Goal: Task Accomplishment & Management: Use online tool/utility

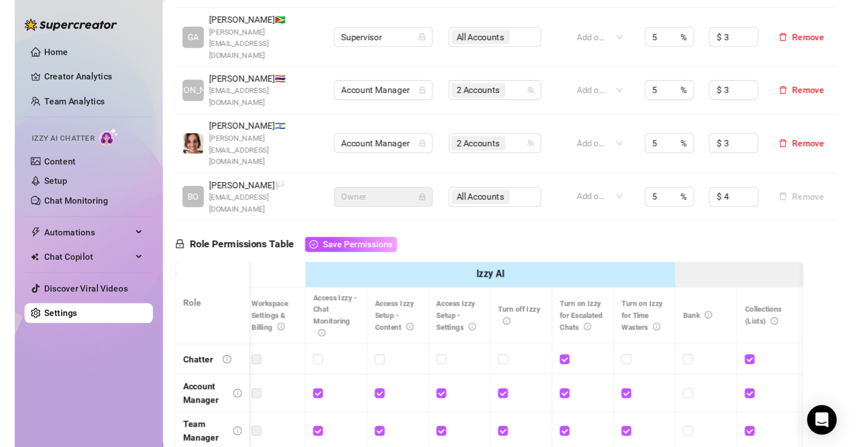
scroll to position [0, 175]
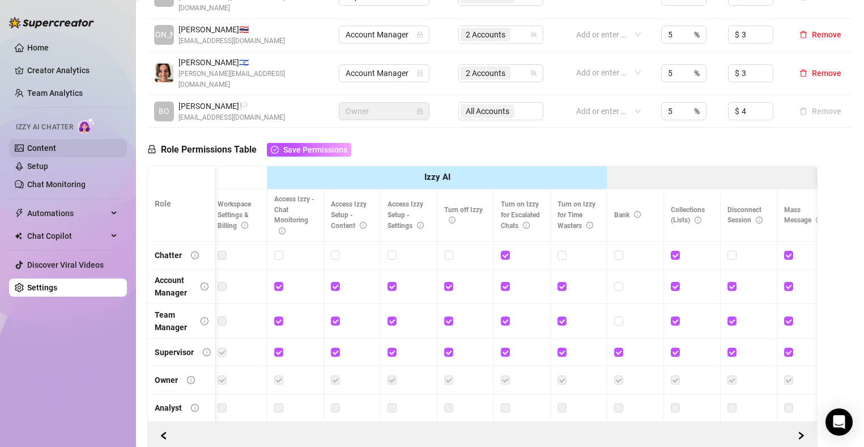
click at [49, 152] on link "Content" at bounding box center [41, 147] width 29 height 9
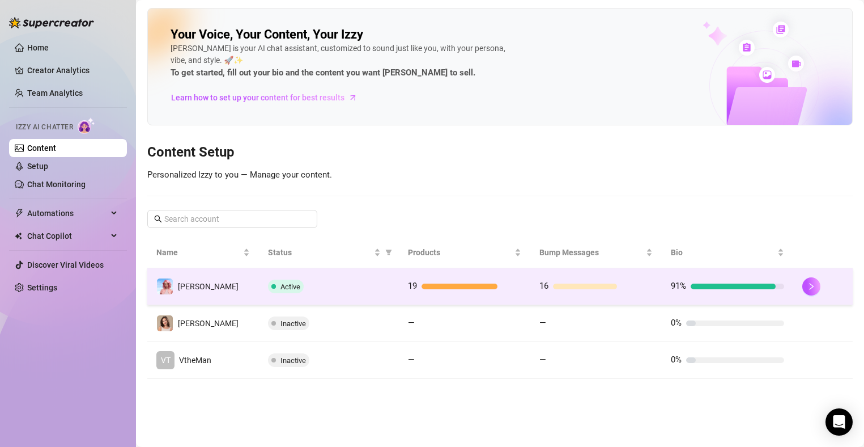
click at [351, 279] on div "Active" at bounding box center [329, 286] width 122 height 14
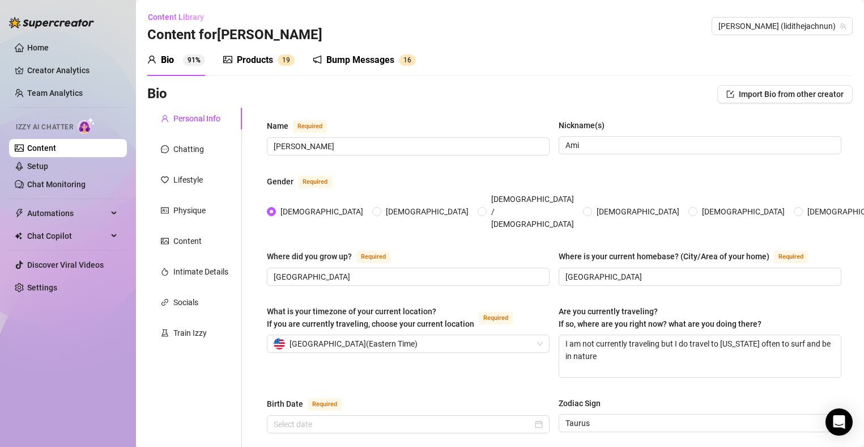
radio input "true"
checkbox input "true"
type input "[DATE]"
click at [189, 241] on div "Content" at bounding box center [187, 241] width 28 height 12
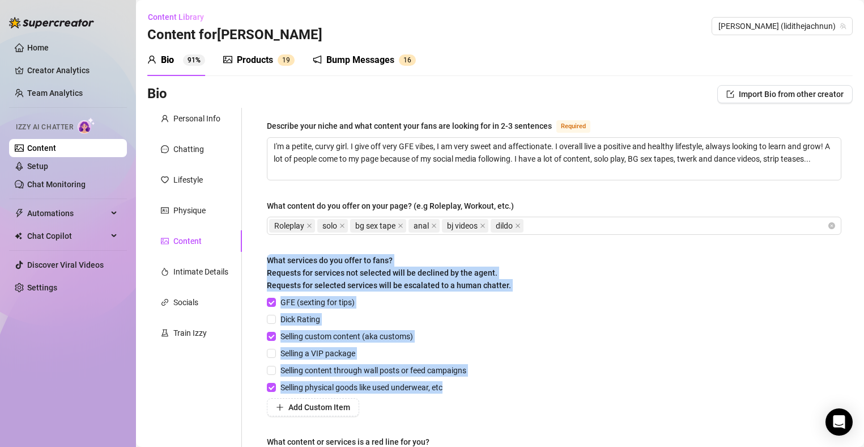
drag, startPoint x: 468, startPoint y: 387, endPoint x: 267, endPoint y: 265, distance: 234.2
click at [267, 265] on div "What services do you offer to fans? Requests for services not selected will be …" at bounding box center [554, 335] width 575 height 162
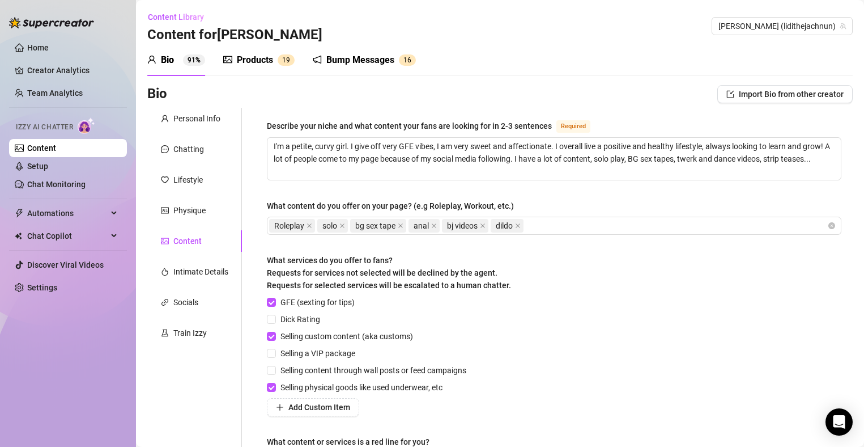
click at [415, 320] on div "Dick Rating" at bounding box center [369, 319] width 204 height 12
click at [48, 171] on link "Setup" at bounding box center [37, 166] width 21 height 9
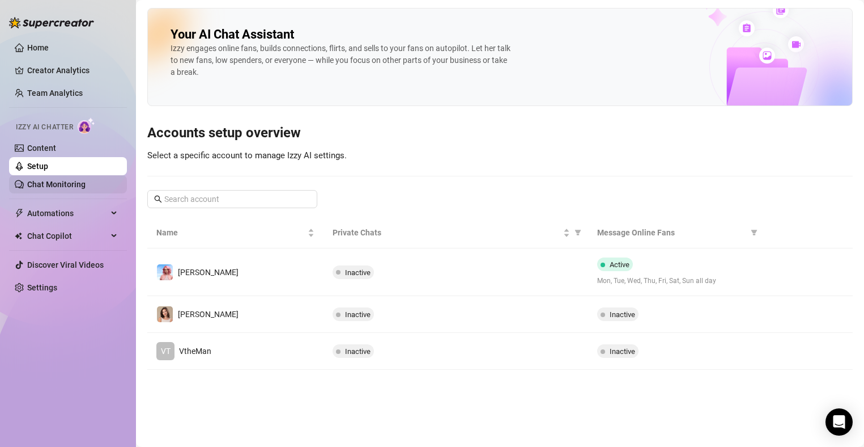
click at [72, 188] on link "Chat Monitoring" at bounding box center [56, 184] width 58 height 9
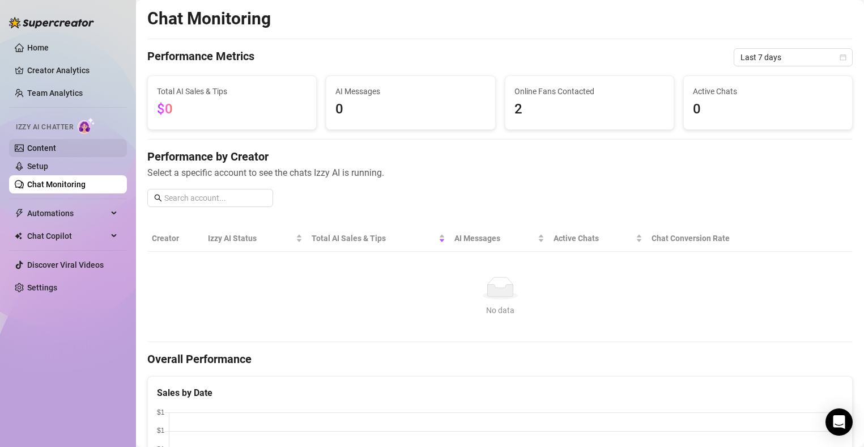
click at [56, 152] on link "Content" at bounding box center [41, 147] width 29 height 9
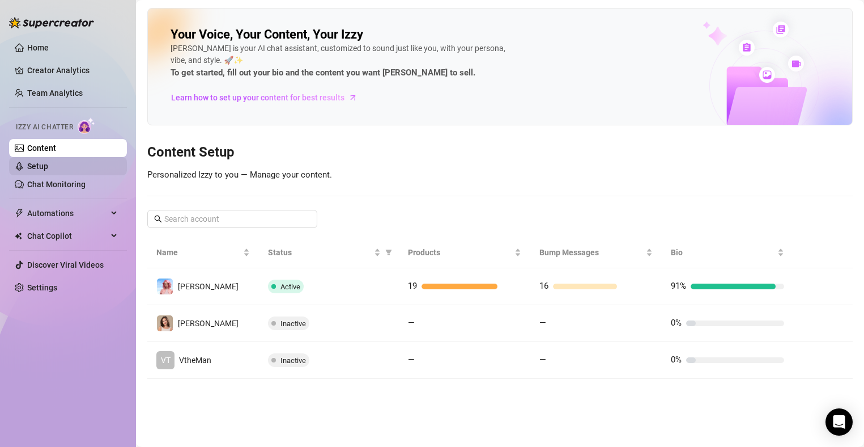
click at [39, 165] on link "Setup" at bounding box center [37, 166] width 21 height 9
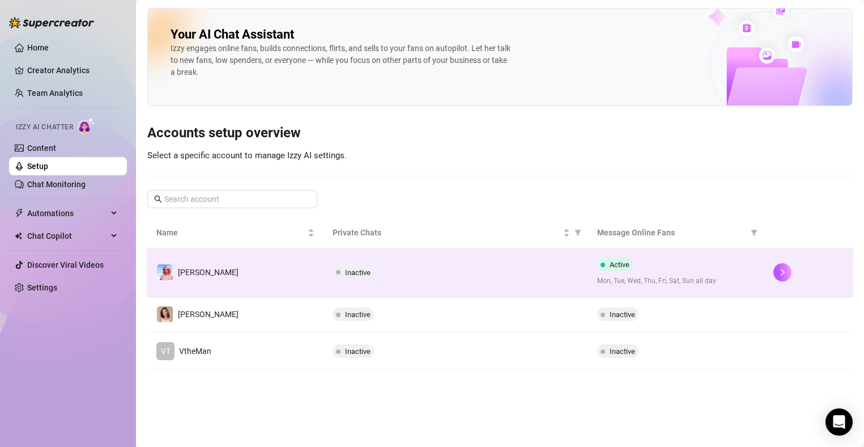
click at [439, 266] on div "Inactive" at bounding box center [456, 272] width 247 height 14
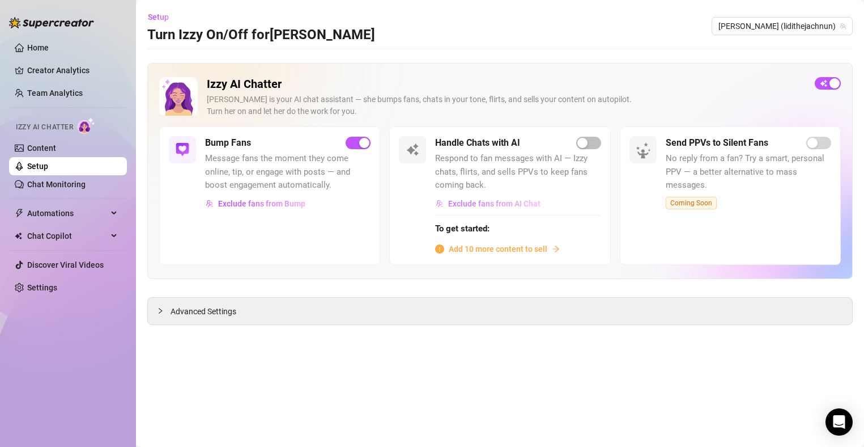
click at [485, 206] on span "Exclude fans from AI Chat" at bounding box center [494, 203] width 92 height 9
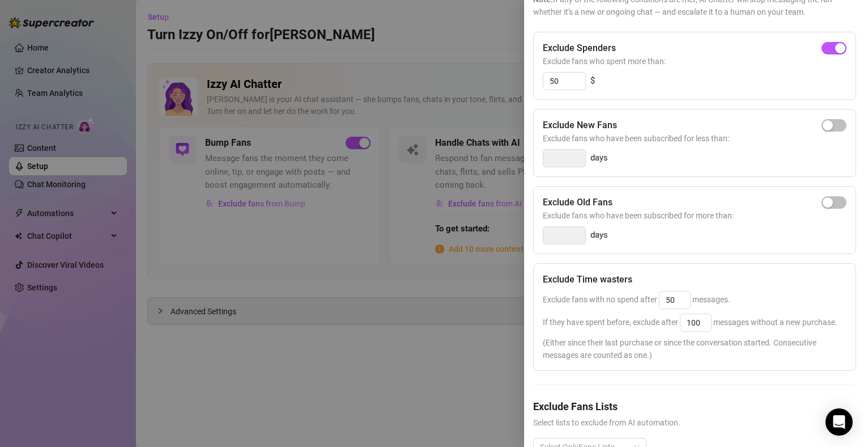
scroll to position [158, 0]
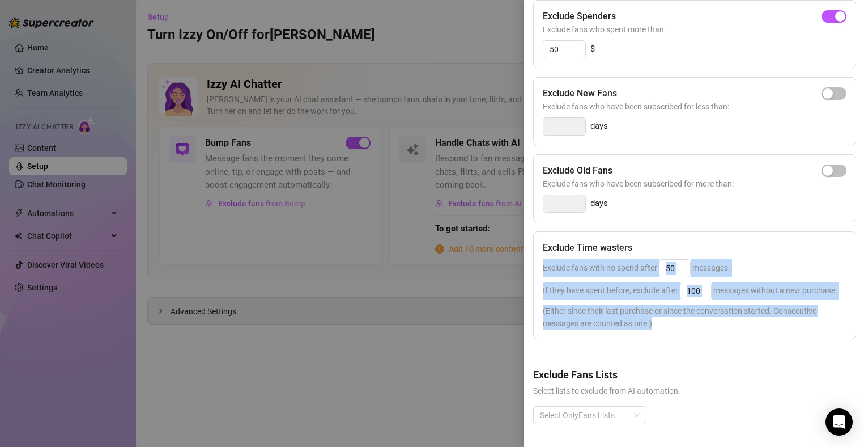
drag, startPoint x: 731, startPoint y: 317, endPoint x: 543, endPoint y: 249, distance: 200.0
click at [543, 249] on div "Exclude Time wasters Exclude fans with no spend after 50 messages. If they have…" at bounding box center [694, 285] width 323 height 108
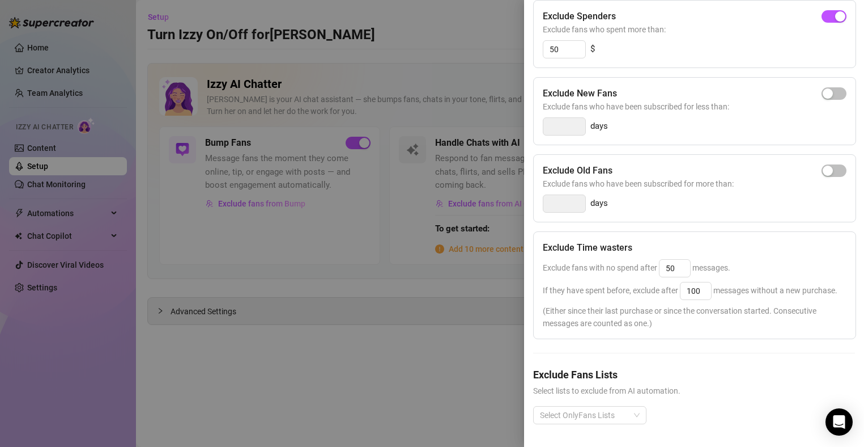
click at [721, 231] on div "Exclude Time wasters Exclude fans with no spend after 50 messages. If they have…" at bounding box center [694, 285] width 323 height 108
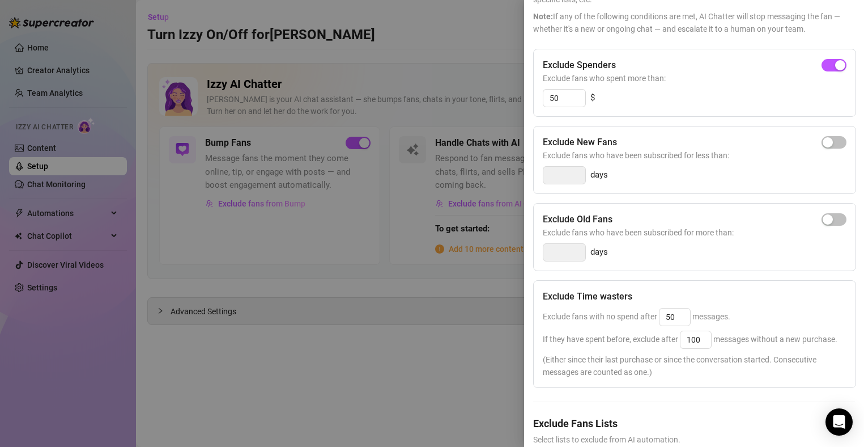
scroll to position [0, 0]
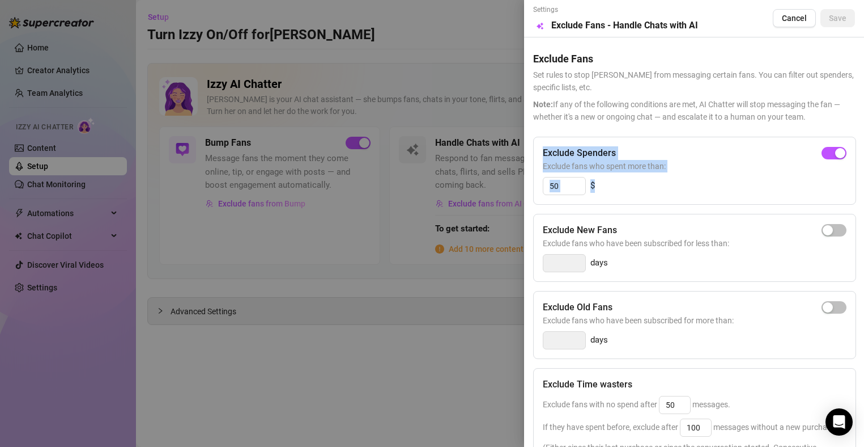
drag, startPoint x: 612, startPoint y: 186, endPoint x: 539, endPoint y: 145, distance: 84.0
click at [539, 145] on div "Exclude Spenders Exclude fans who spent more than: 50 $" at bounding box center [694, 171] width 323 height 68
click at [601, 164] on span "Exclude fans who spent more than:" at bounding box center [695, 166] width 304 height 12
click at [492, 79] on div at bounding box center [432, 223] width 864 height 447
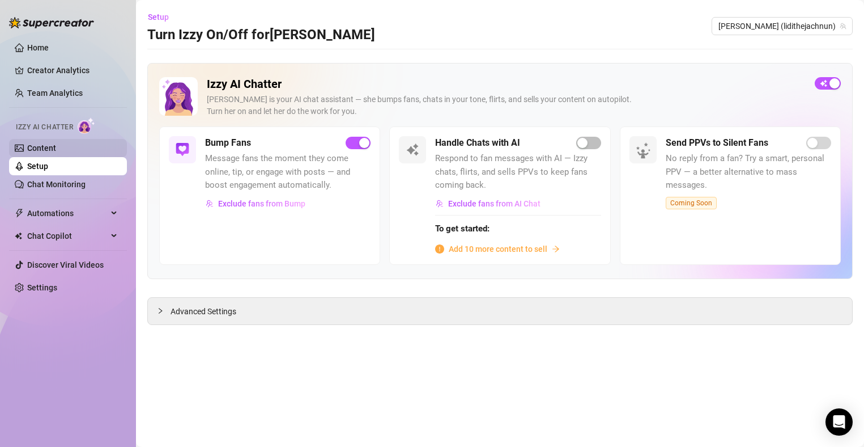
click at [56, 152] on link "Content" at bounding box center [41, 147] width 29 height 9
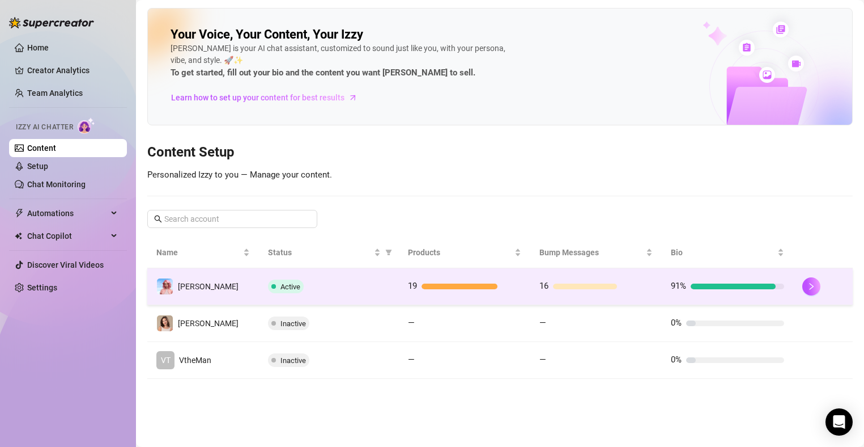
click at [396, 291] on td "Active" at bounding box center [329, 286] width 140 height 37
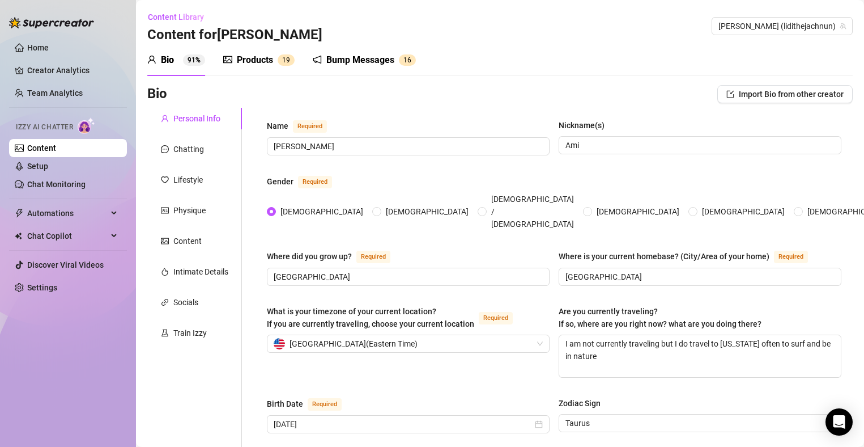
click at [250, 59] on div "Products" at bounding box center [255, 60] width 36 height 14
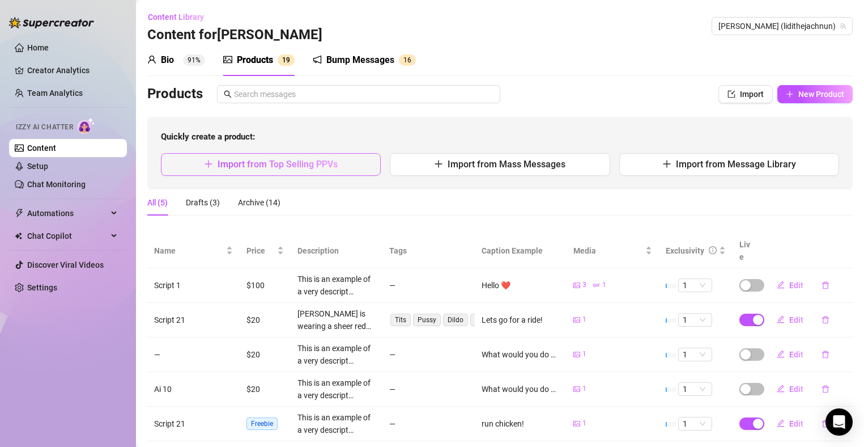
click at [303, 172] on button "Import from Top Selling PPVs" at bounding box center [271, 164] width 220 height 23
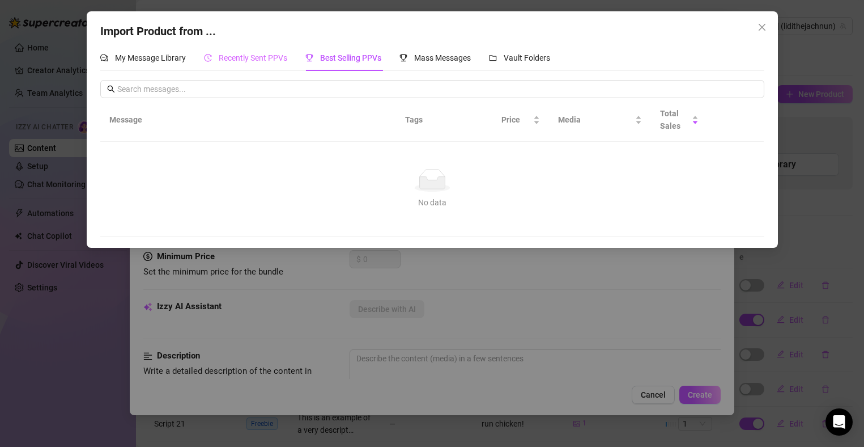
click at [246, 65] on div "Recently Sent PPVs" at bounding box center [245, 58] width 83 height 26
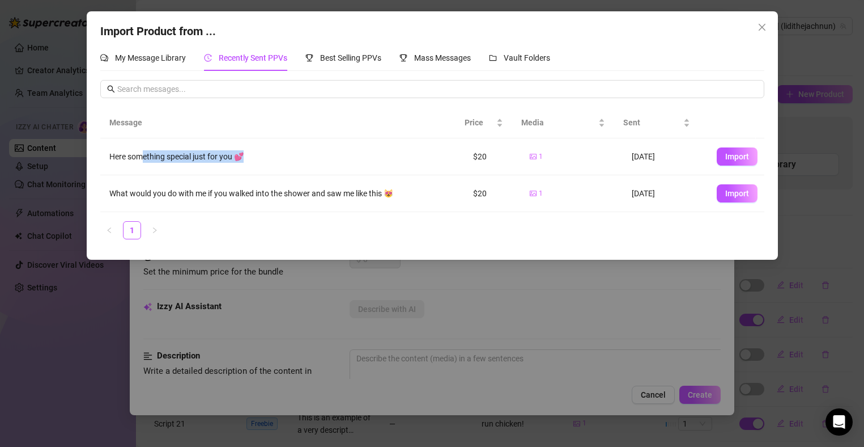
drag, startPoint x: 145, startPoint y: 153, endPoint x: 284, endPoint y: 154, distance: 139.4
click at [284, 154] on div "Here something special just for you 💕" at bounding box center [282, 156] width 346 height 12
click at [737, 160] on span "Import" at bounding box center [737, 156] width 24 height 9
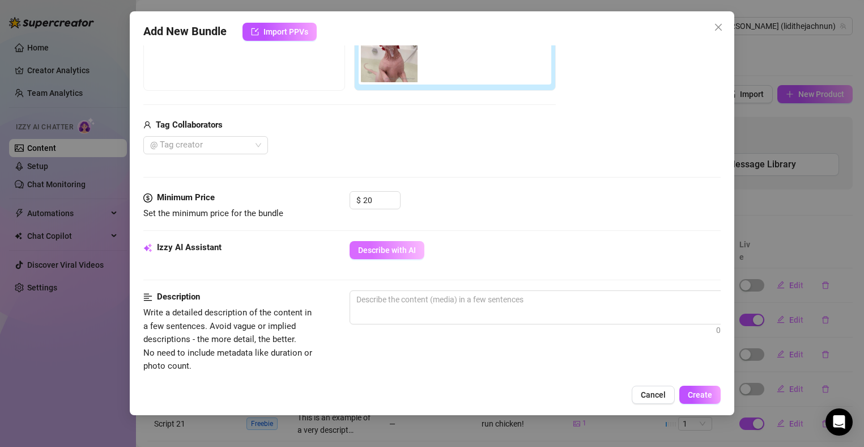
scroll to position [210, 0]
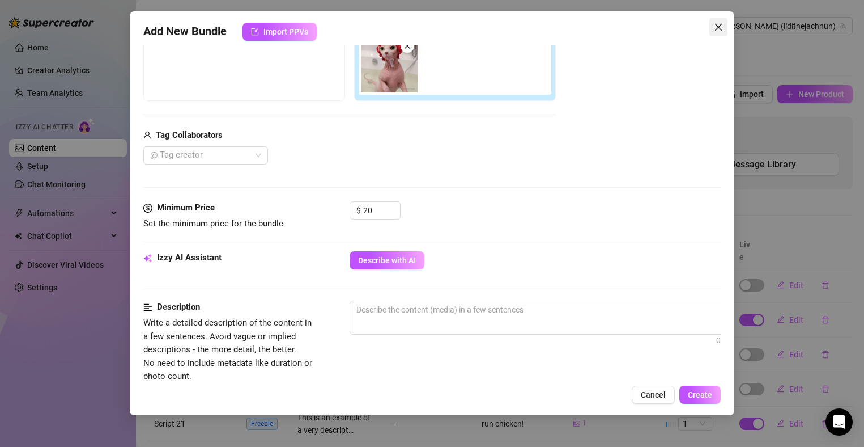
click at [721, 32] on button "Close" at bounding box center [718, 27] width 18 height 18
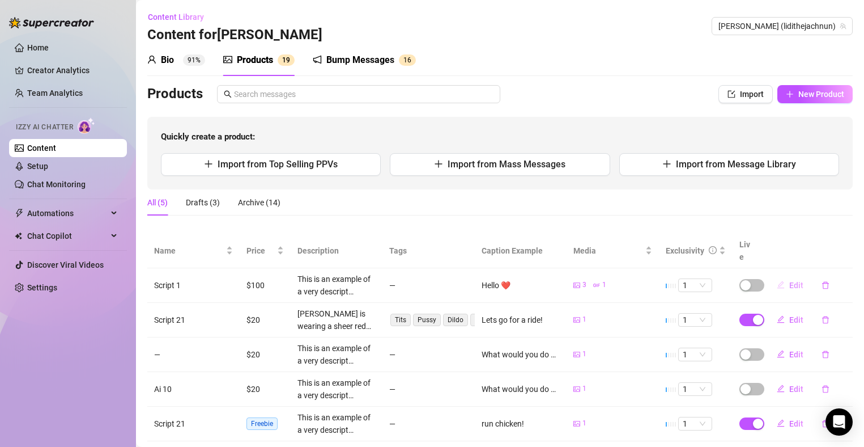
click at [766, 281] on span "Edit" at bounding box center [796, 285] width 14 height 9
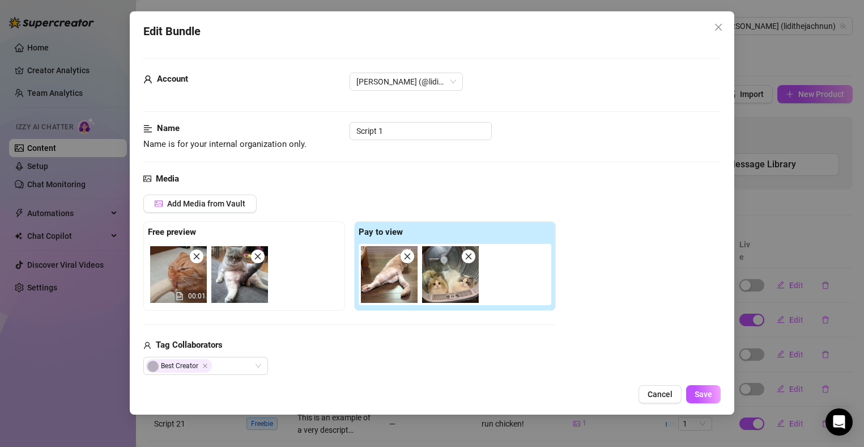
scroll to position [267, 0]
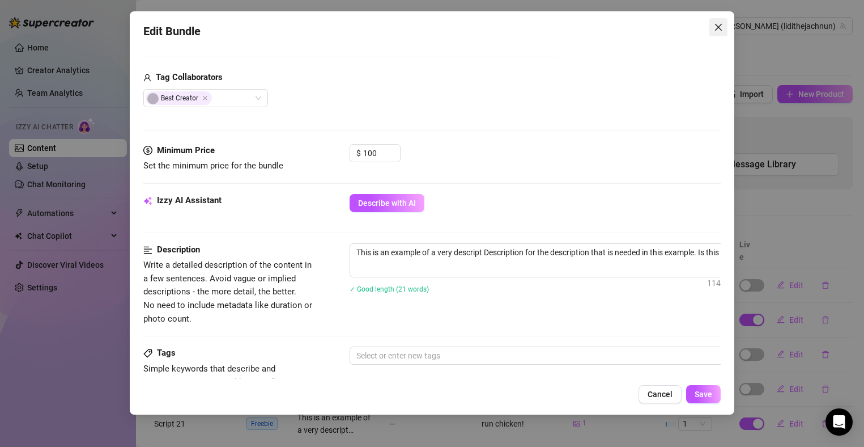
click at [725, 28] on span "Close" at bounding box center [718, 27] width 18 height 9
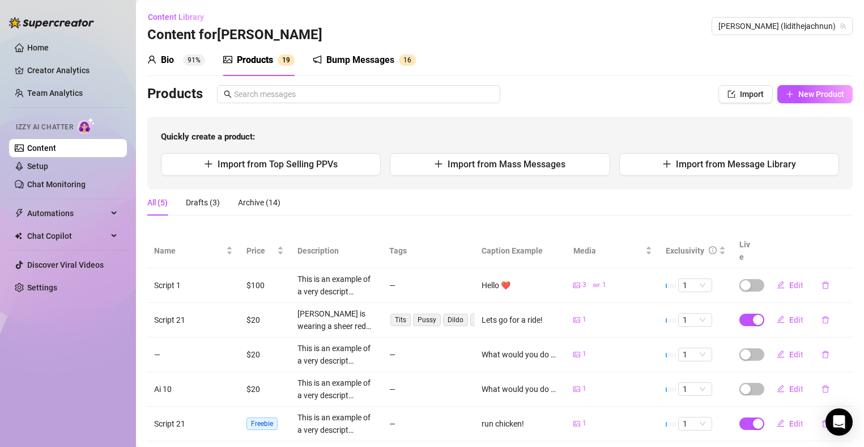
click at [375, 57] on div "Bump Messages" at bounding box center [360, 60] width 68 height 14
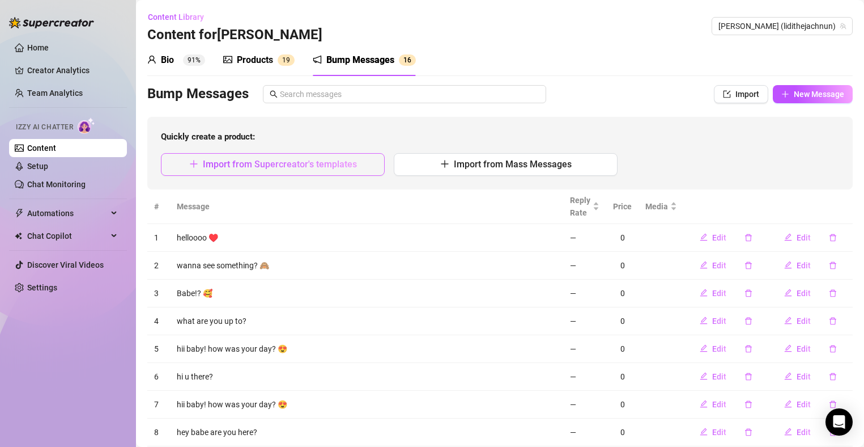
click at [280, 159] on span "Import from Supercreator's templates" at bounding box center [280, 164] width 154 height 11
type textarea "Type your message here..."
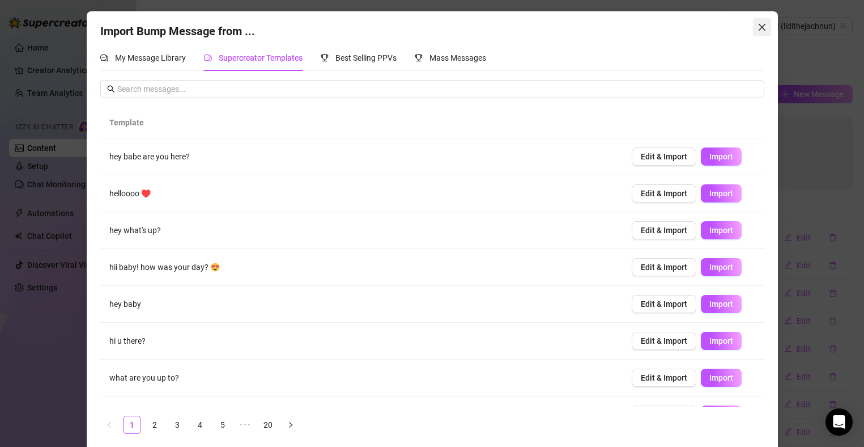
click at [760, 26] on icon "close" at bounding box center [762, 27] width 9 height 9
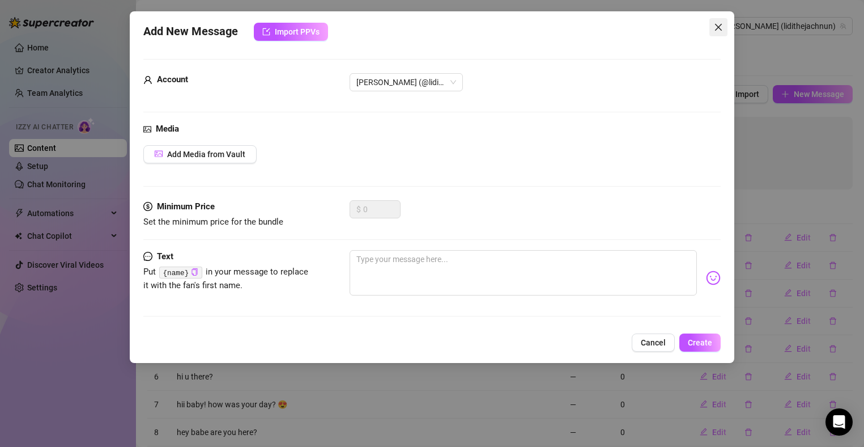
click at [719, 28] on icon "close" at bounding box center [718, 27] width 7 height 7
